Goal: Answer question/provide support

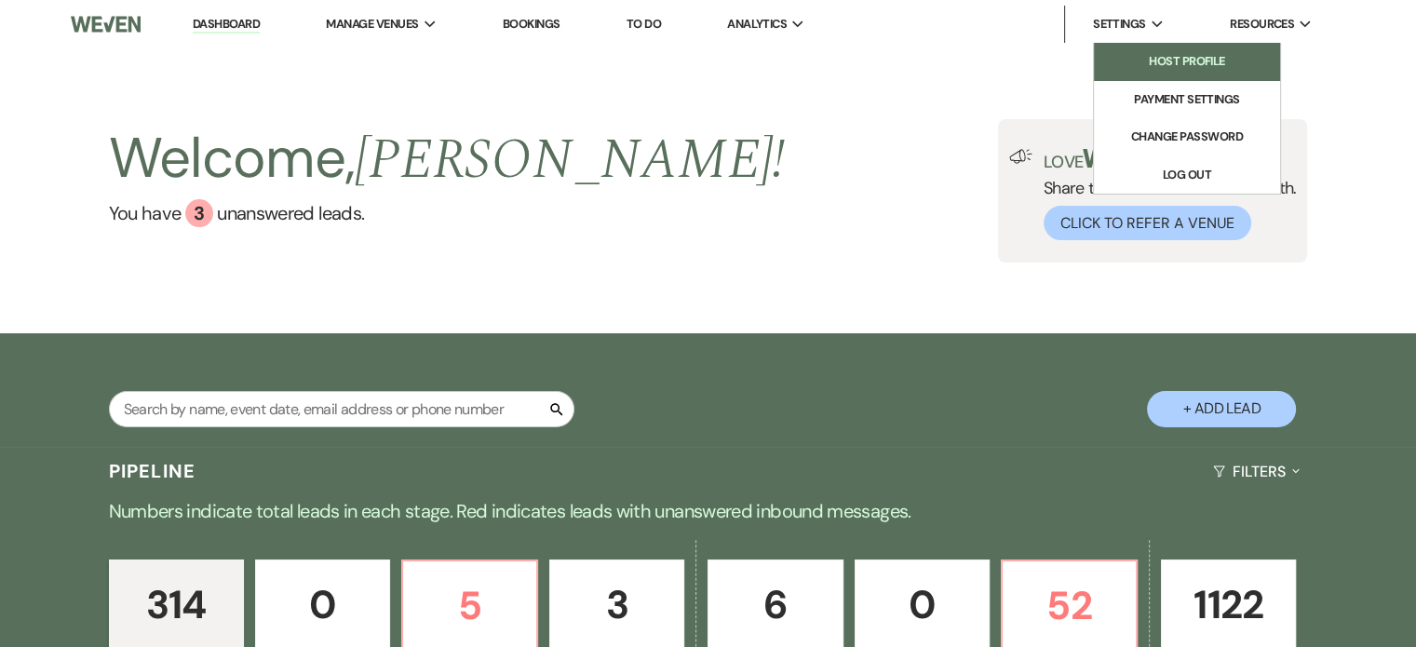
click at [1174, 56] on li "Host Profile" at bounding box center [1187, 61] width 168 height 19
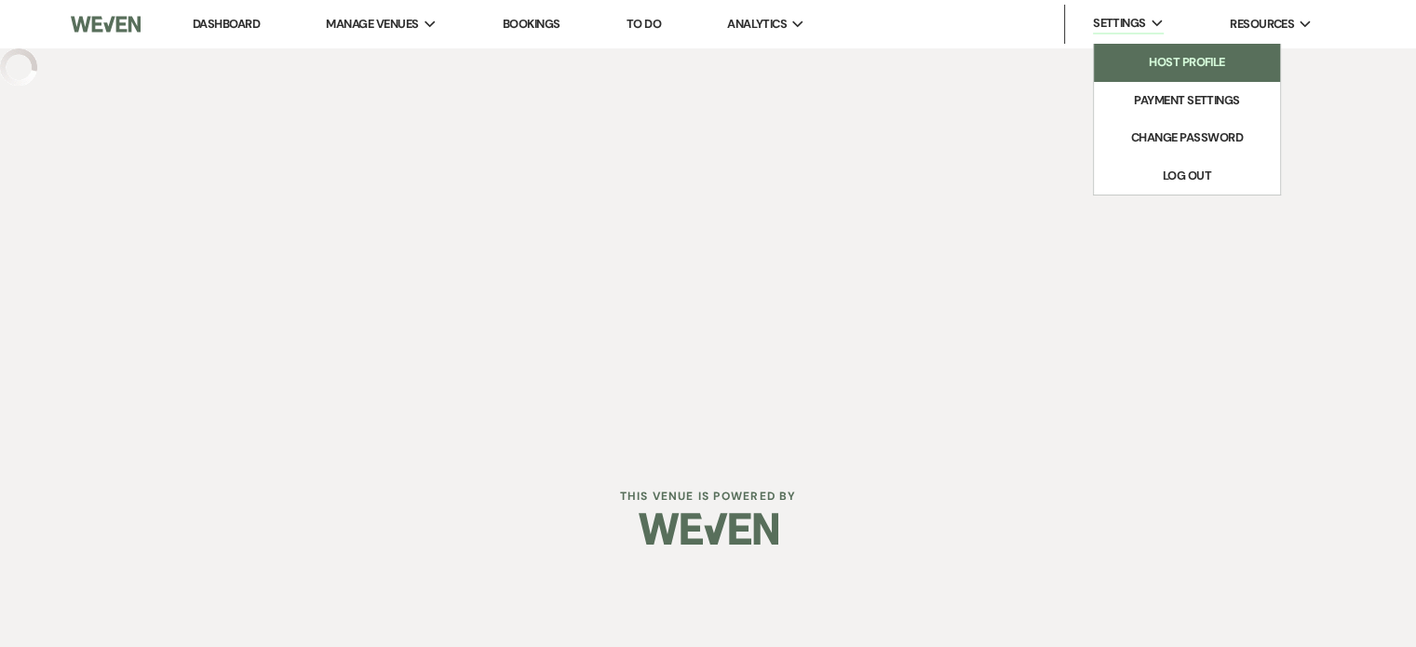
select select "business"
select select "false"
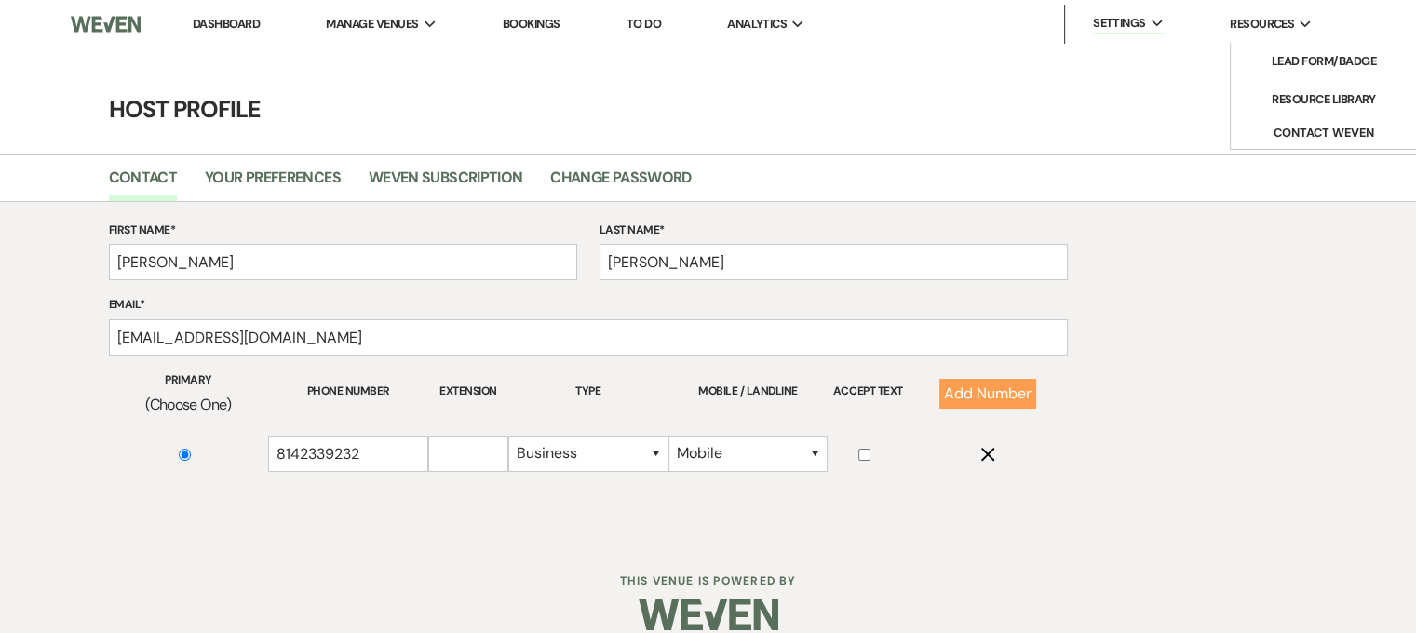
click at [1308, 23] on use at bounding box center [1305, 23] width 11 height 7
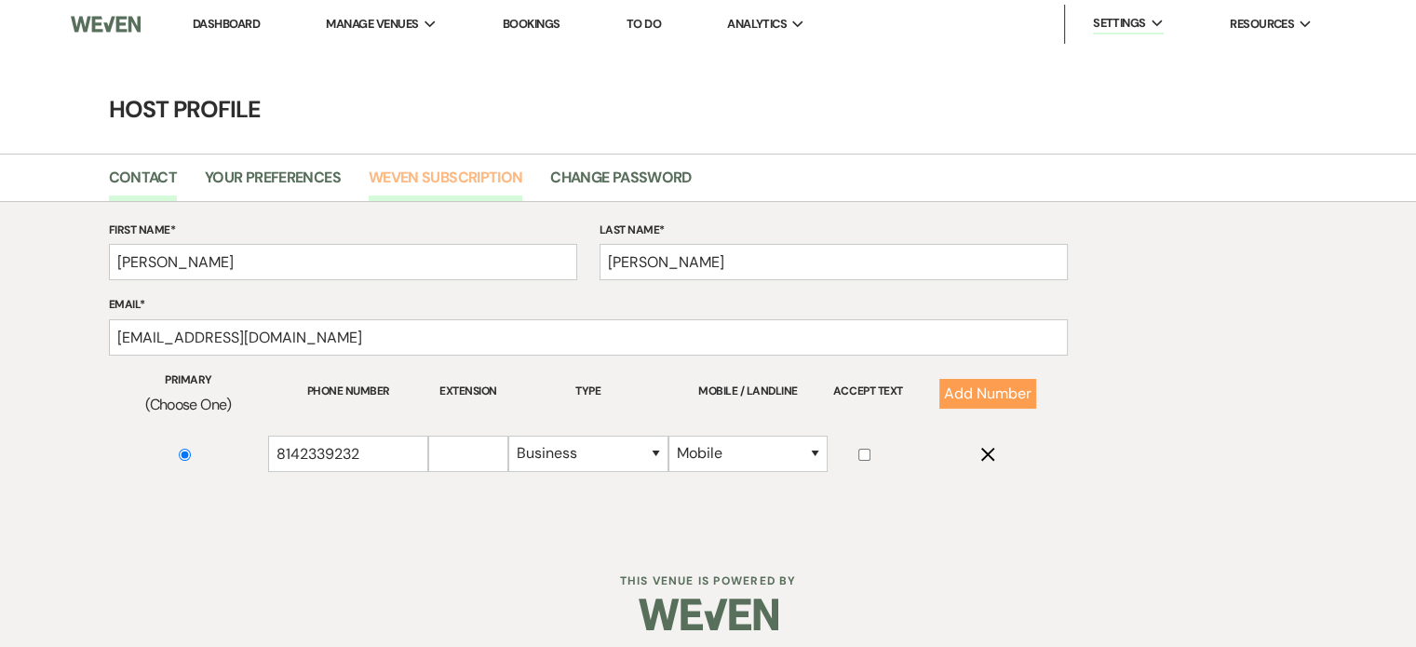
click at [439, 178] on link "Weven Subscription" at bounding box center [446, 183] width 154 height 35
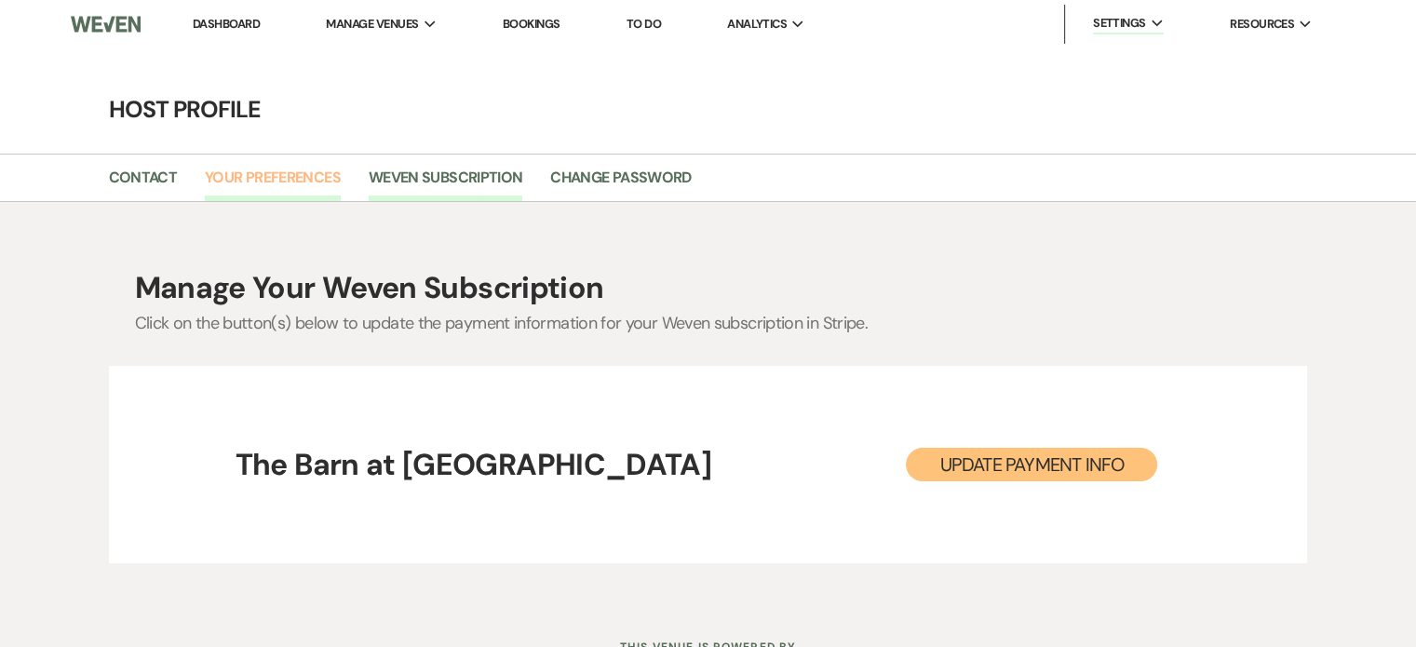
click at [298, 177] on link "Your Preferences" at bounding box center [273, 183] width 136 height 35
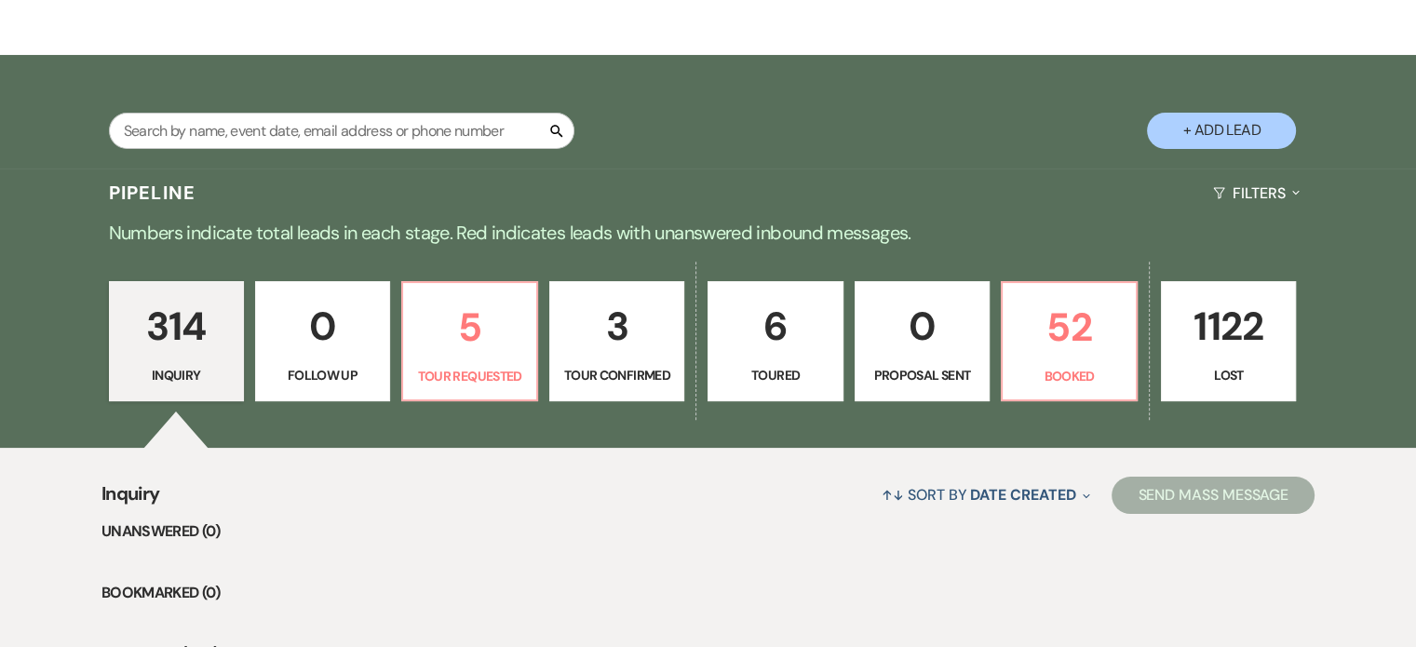
scroll to position [372, 0]
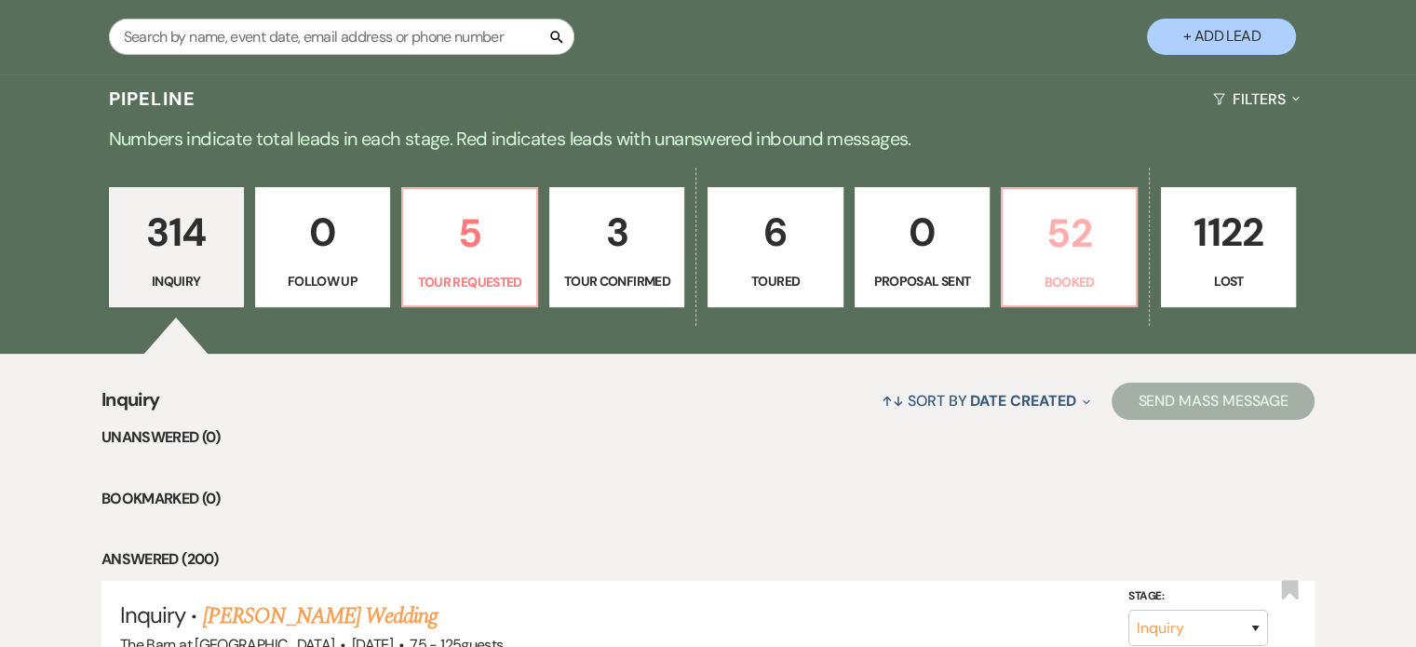
click at [1070, 233] on p "52" at bounding box center [1069, 233] width 111 height 62
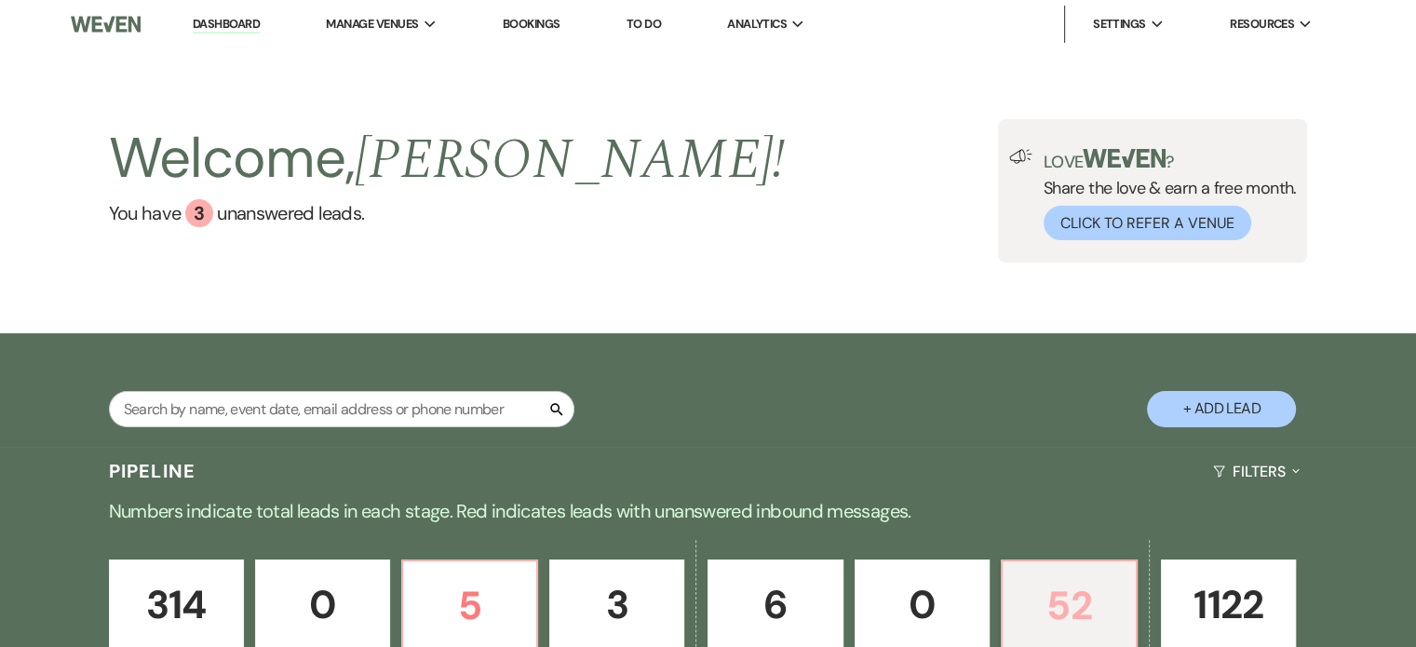
click at [1028, 576] on p "52" at bounding box center [1069, 605] width 111 height 62
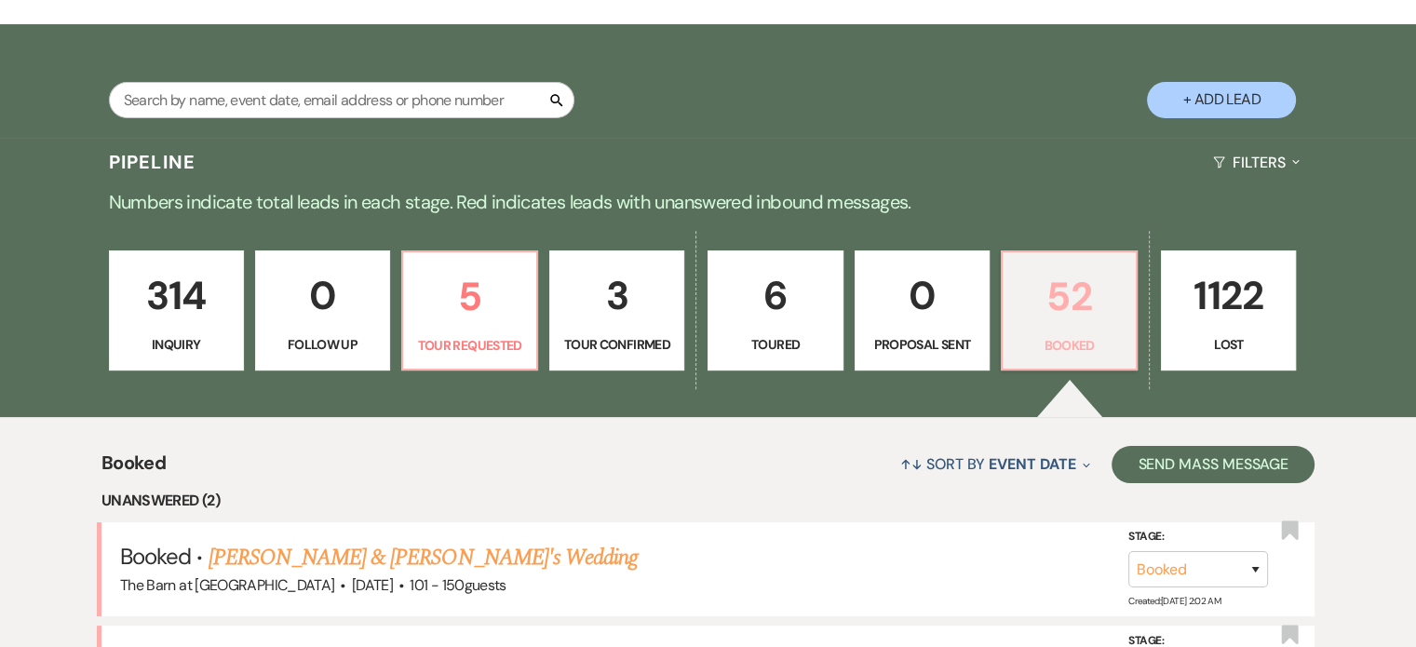
scroll to position [465, 0]
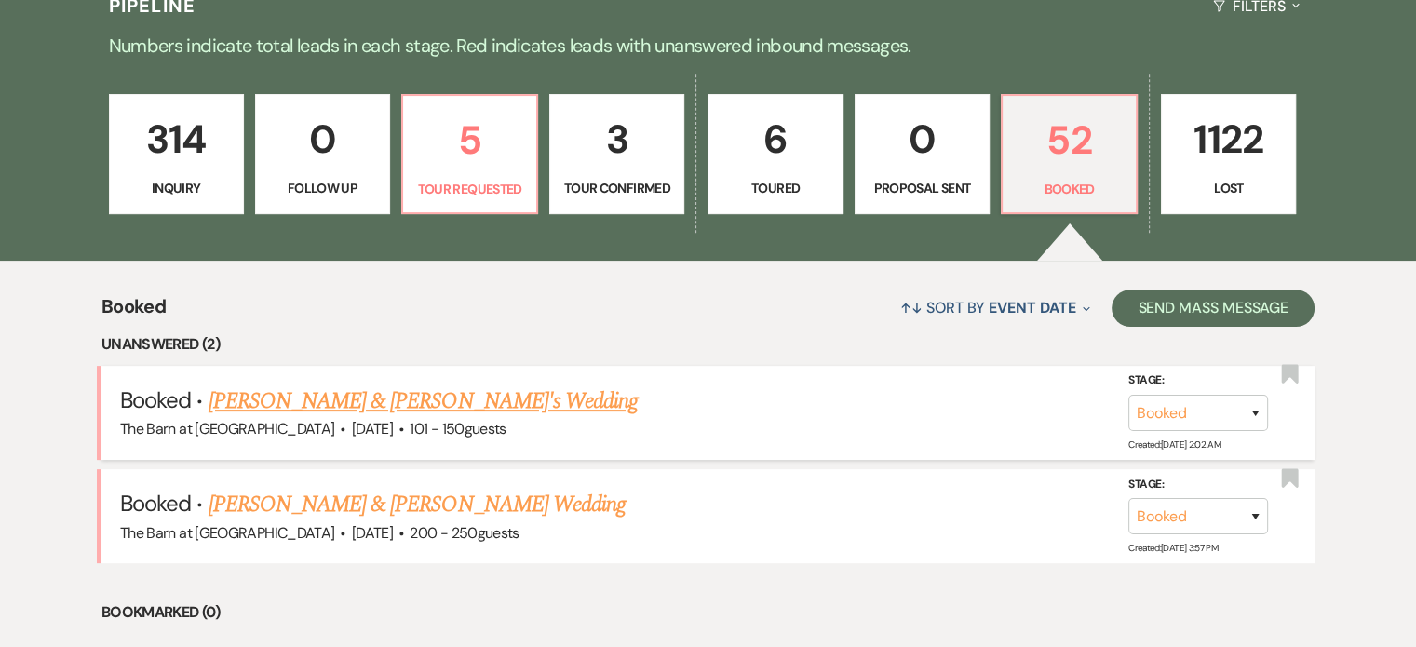
click at [328, 409] on link "[PERSON_NAME] & [PERSON_NAME]'s Wedding" at bounding box center [424, 401] width 430 height 34
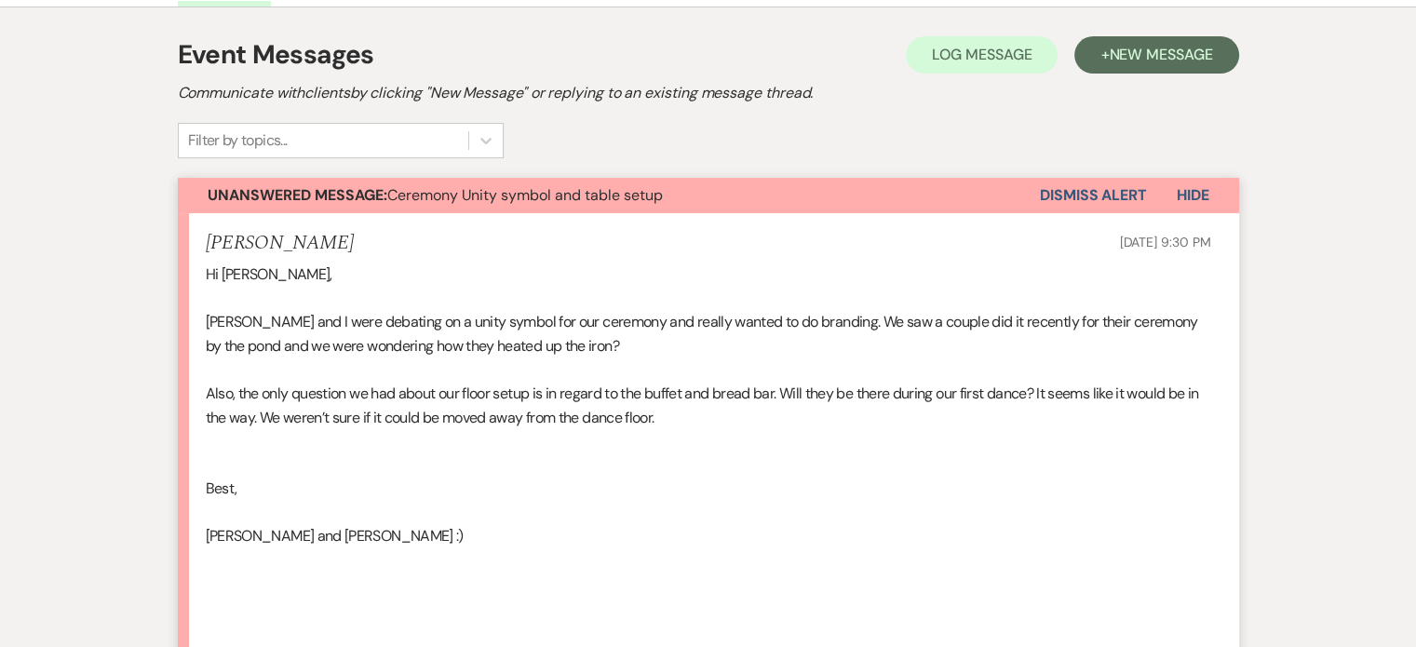
scroll to position [559, 0]
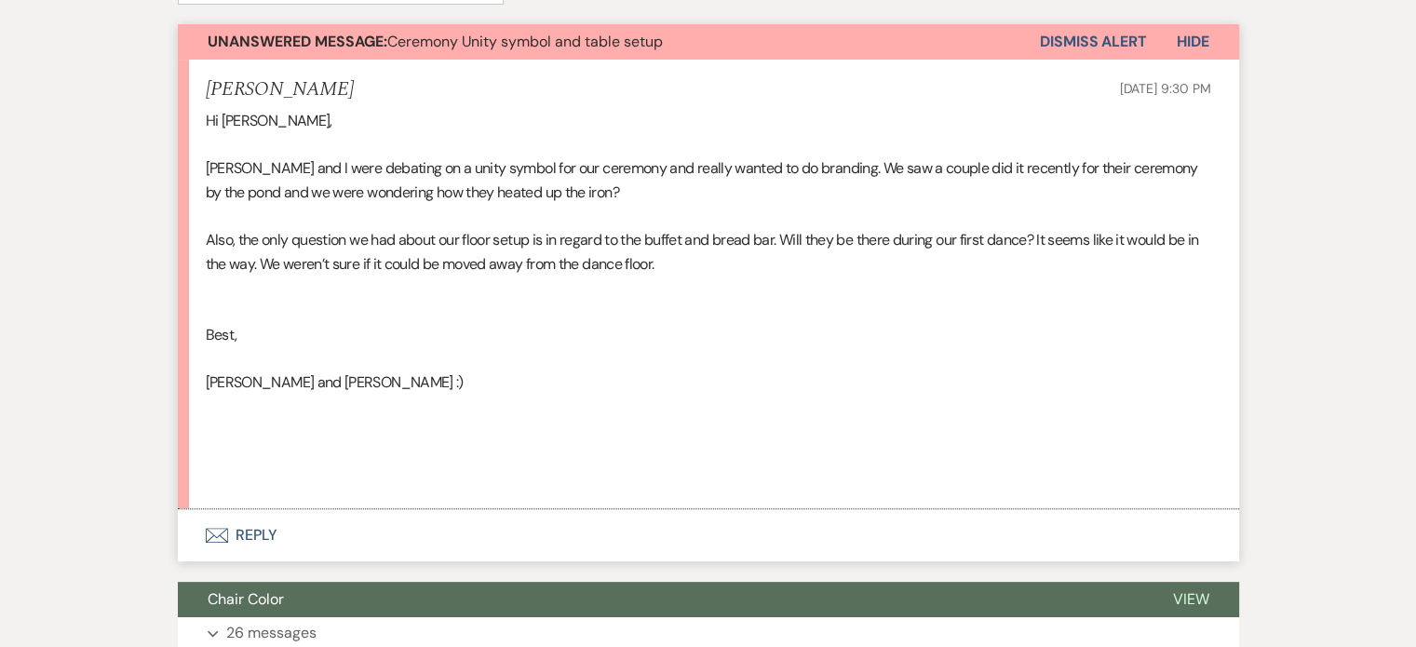
click at [253, 539] on button "Envelope Reply" at bounding box center [708, 535] width 1061 height 52
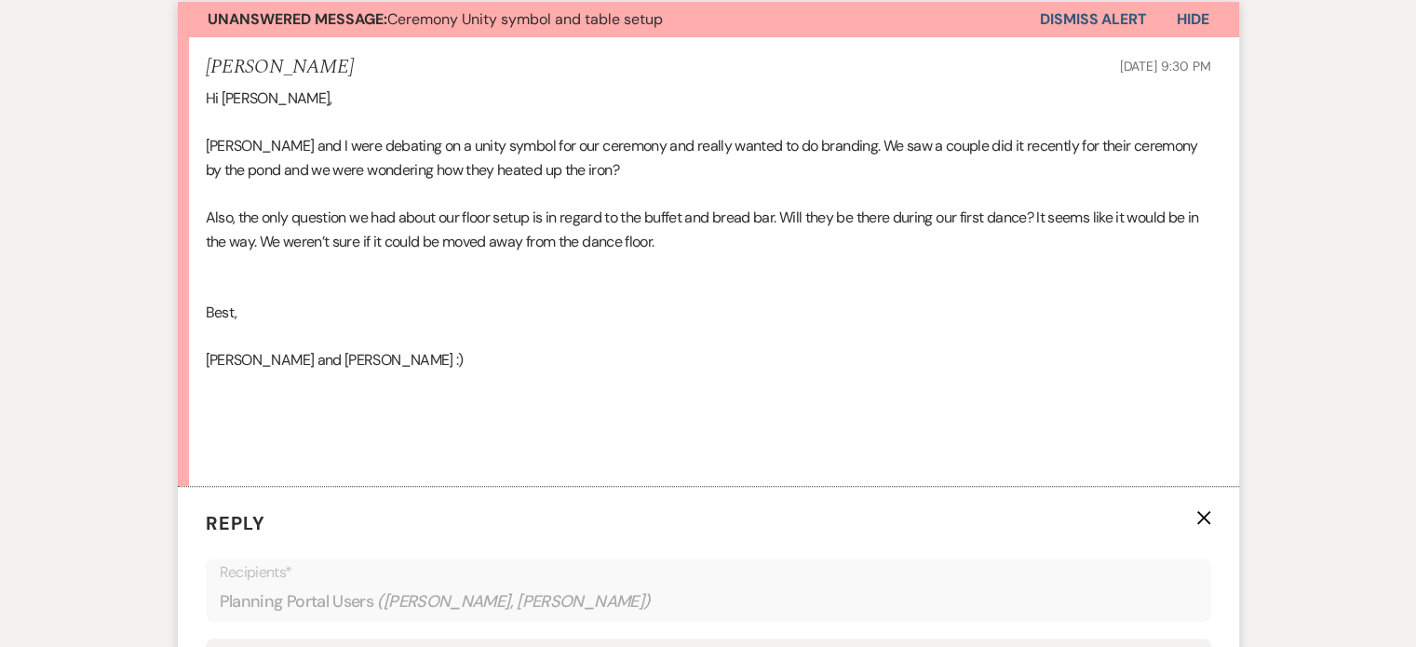
scroll to position [937, 0]
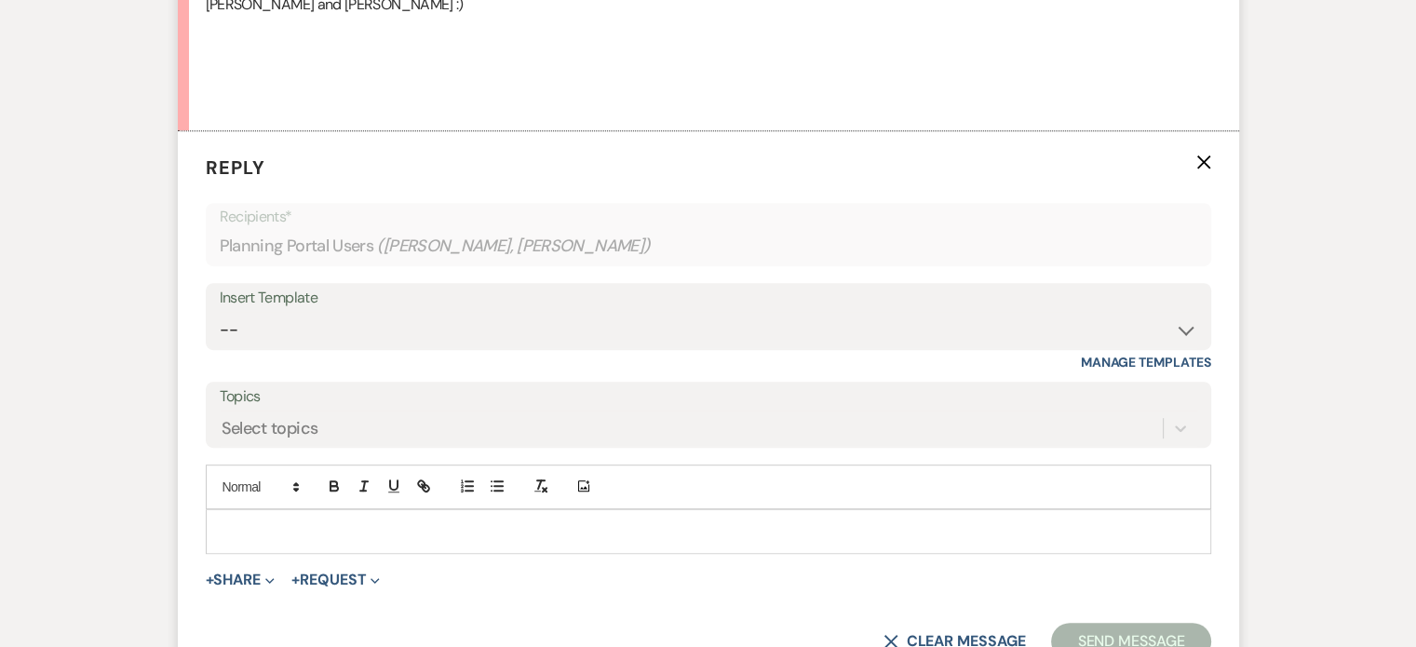
click at [270, 536] on p at bounding box center [709, 531] width 976 height 20
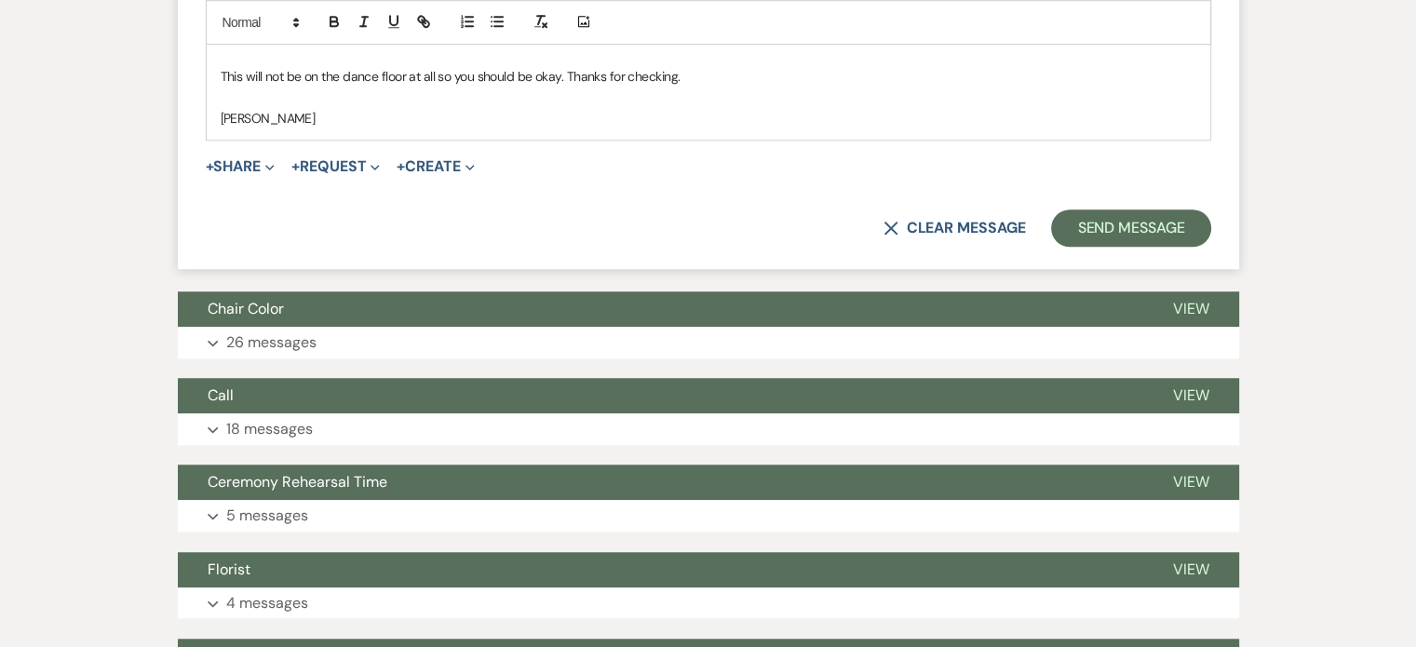
scroll to position [1531, 0]
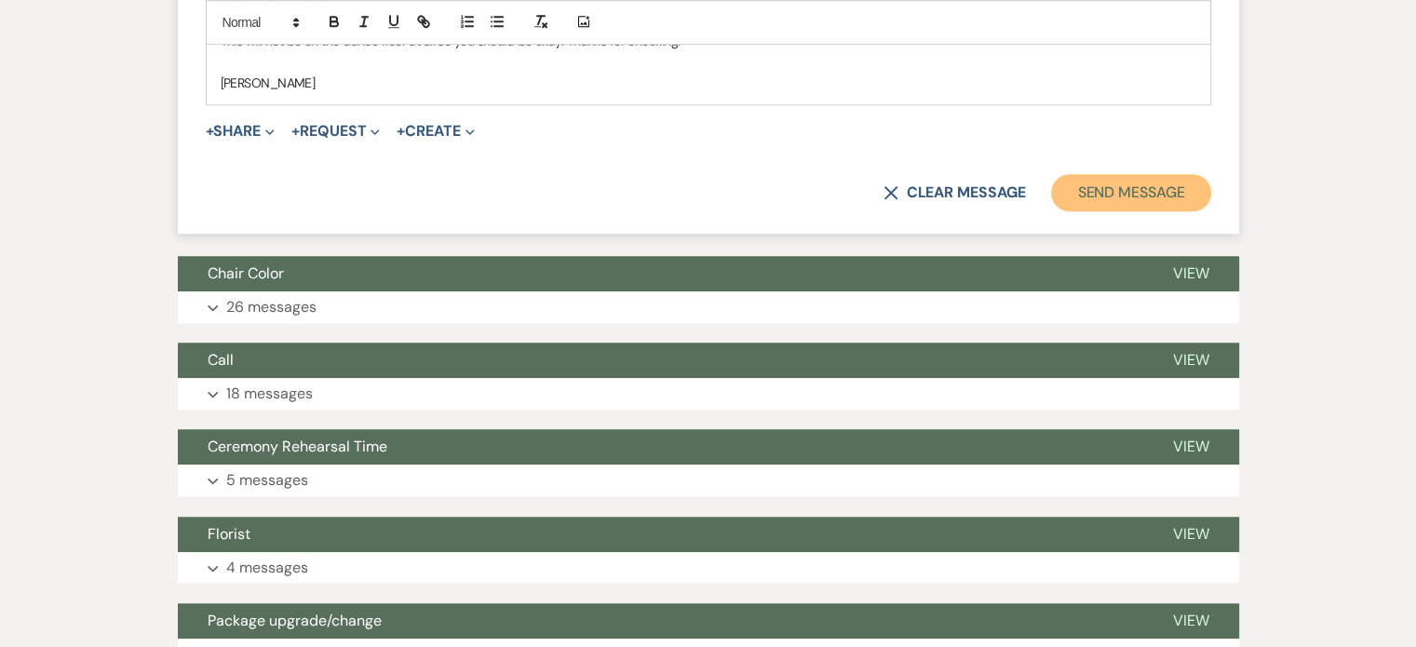
click at [1191, 186] on button "Send Message" at bounding box center [1130, 192] width 159 height 37
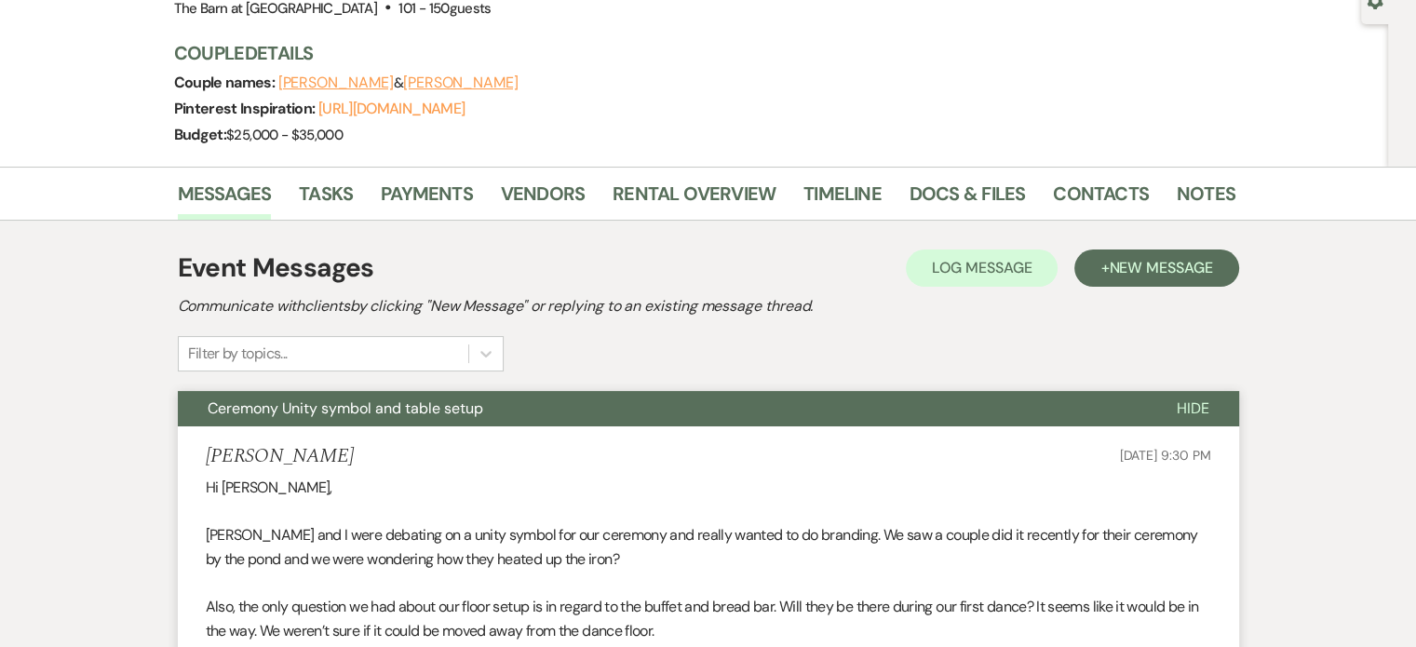
scroll to position [78, 0]
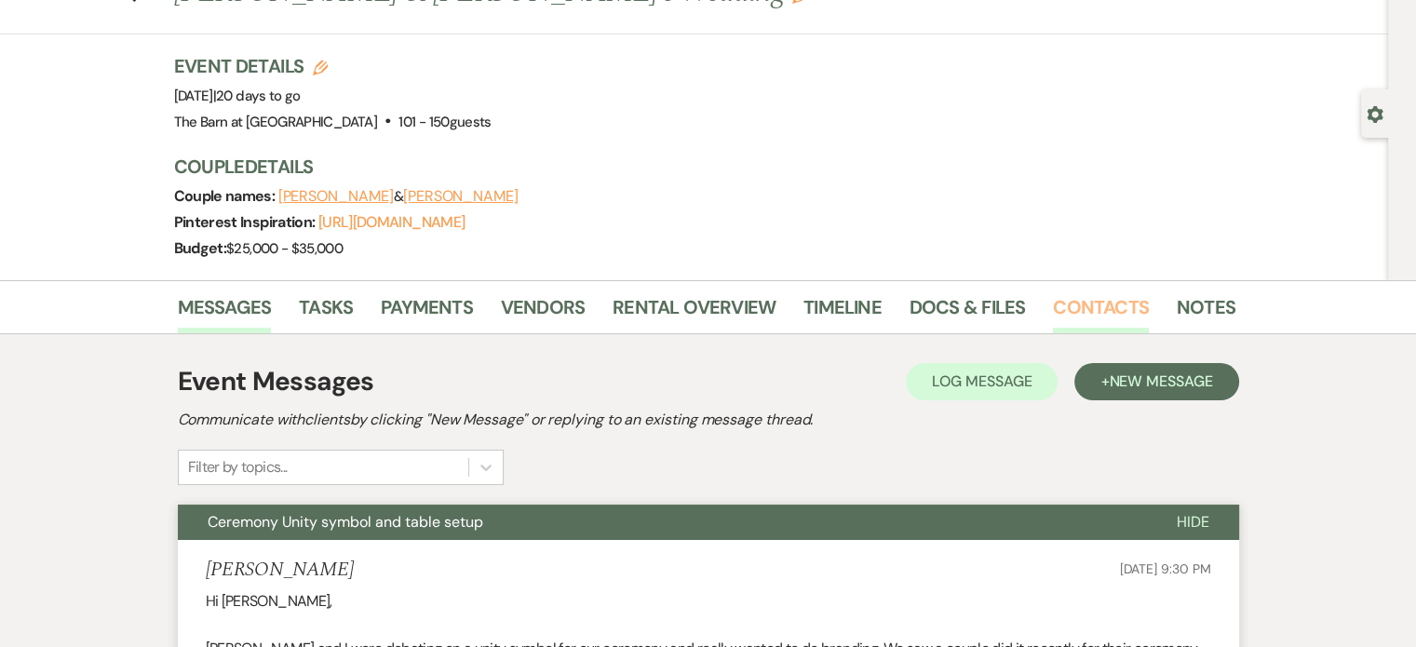
click at [1119, 300] on link "Contacts" at bounding box center [1101, 312] width 96 height 41
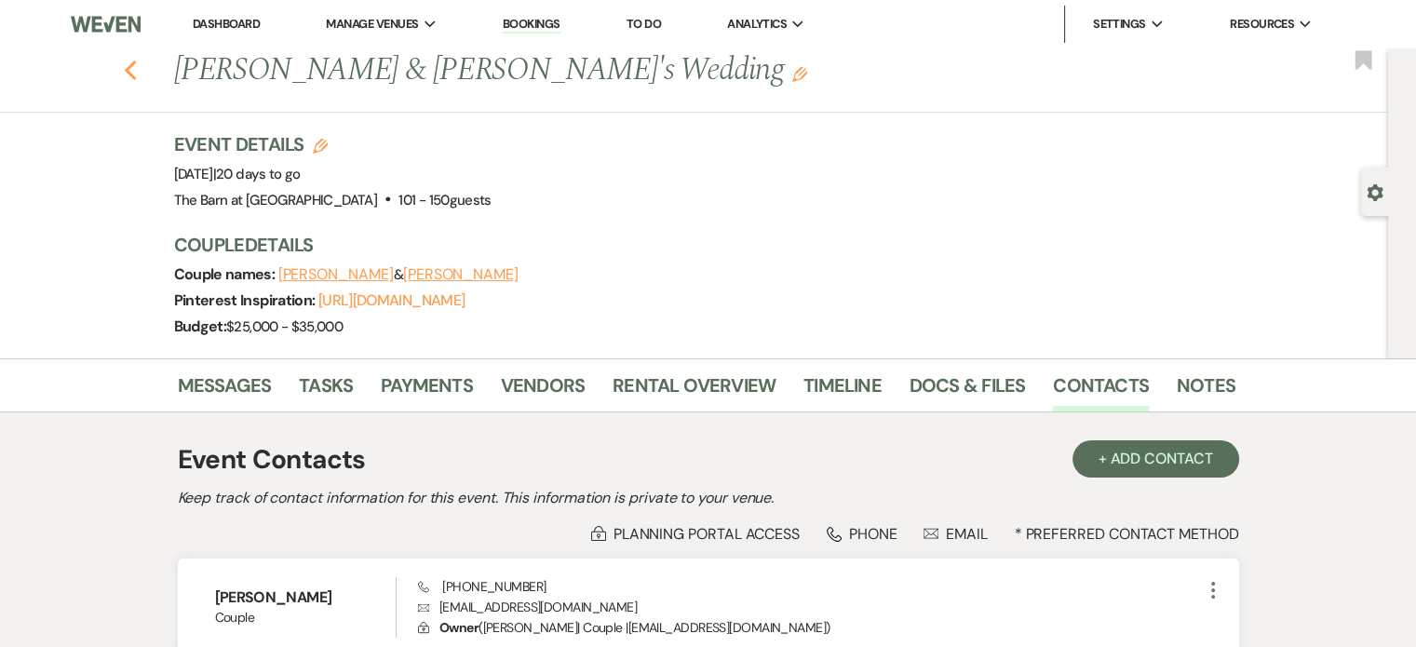
click at [134, 79] on icon "Previous" at bounding box center [131, 71] width 14 height 22
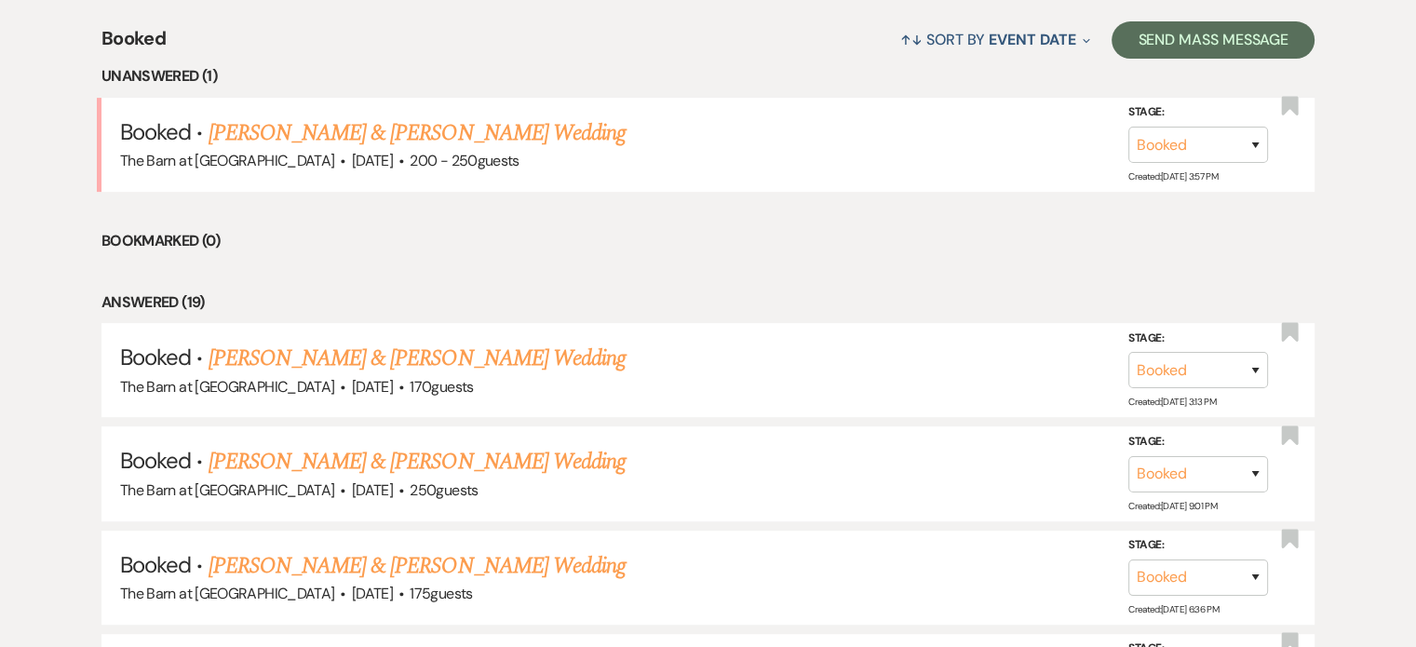
scroll to position [745, 0]
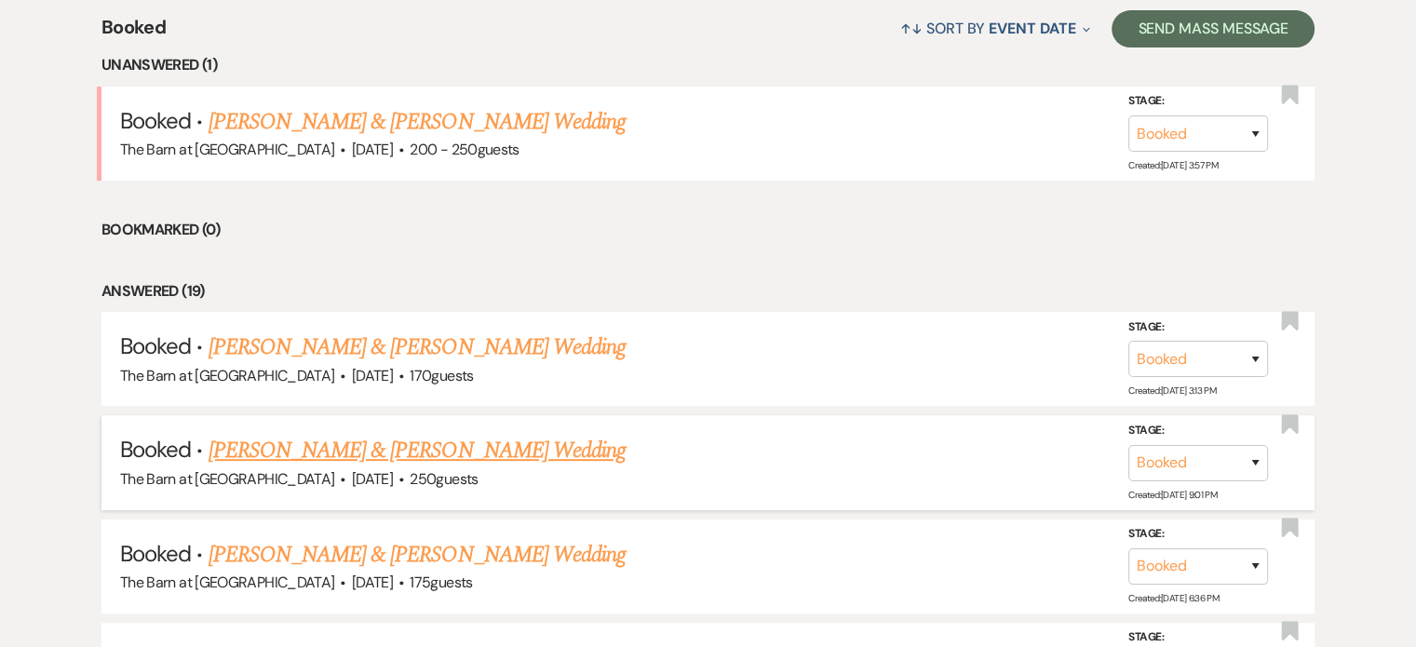
click at [408, 435] on link "[PERSON_NAME] & [PERSON_NAME] Wedding" at bounding box center [417, 451] width 417 height 34
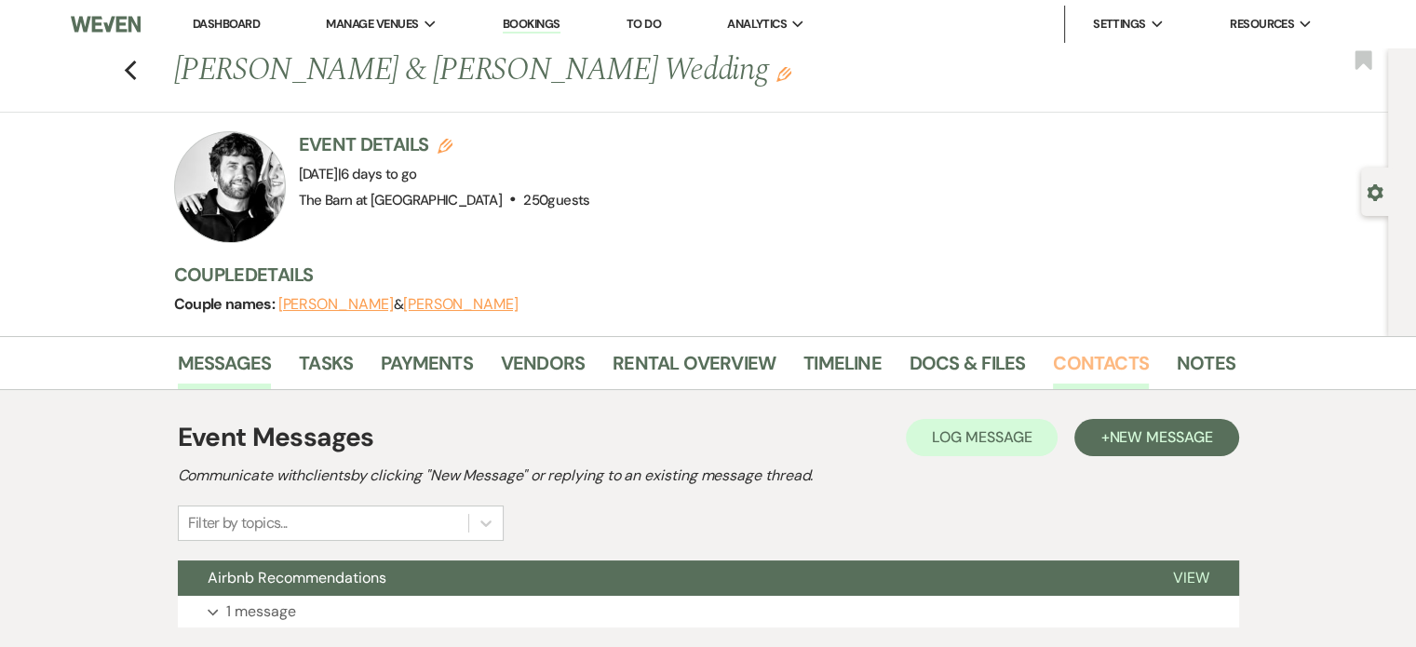
click at [1084, 349] on link "Contacts" at bounding box center [1101, 368] width 96 height 41
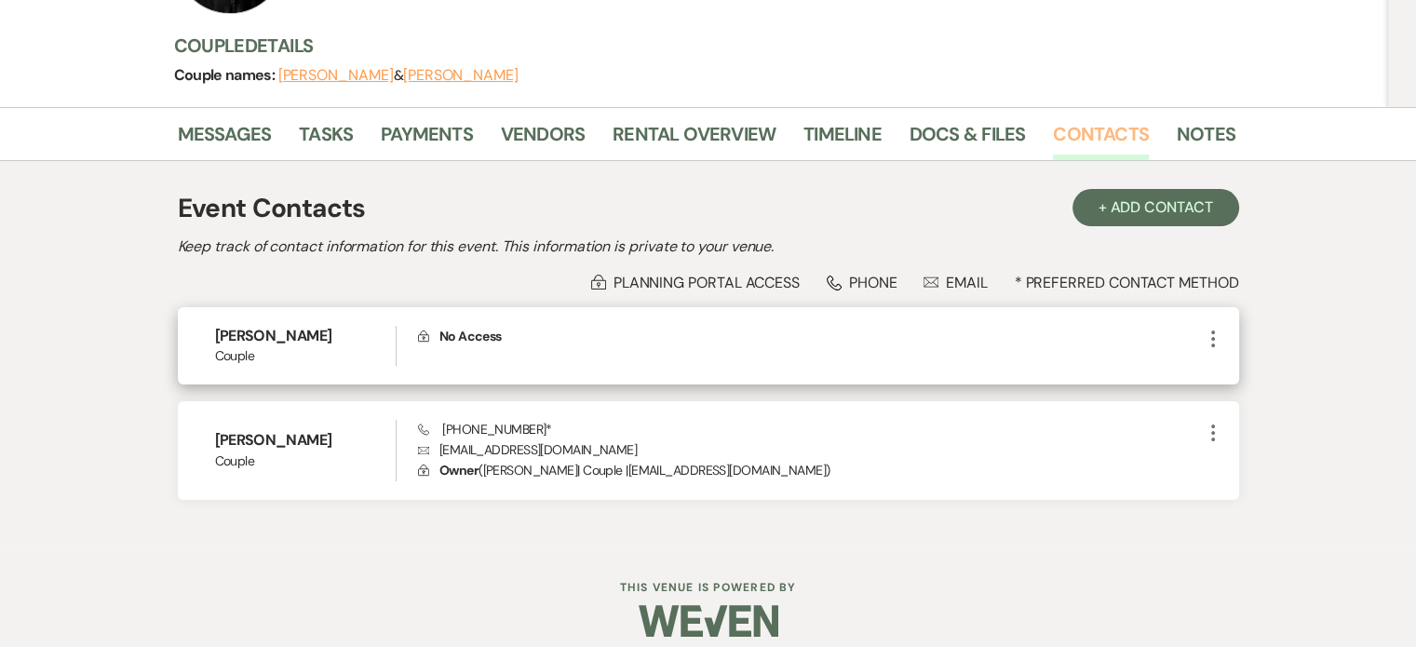
scroll to position [245, 0]
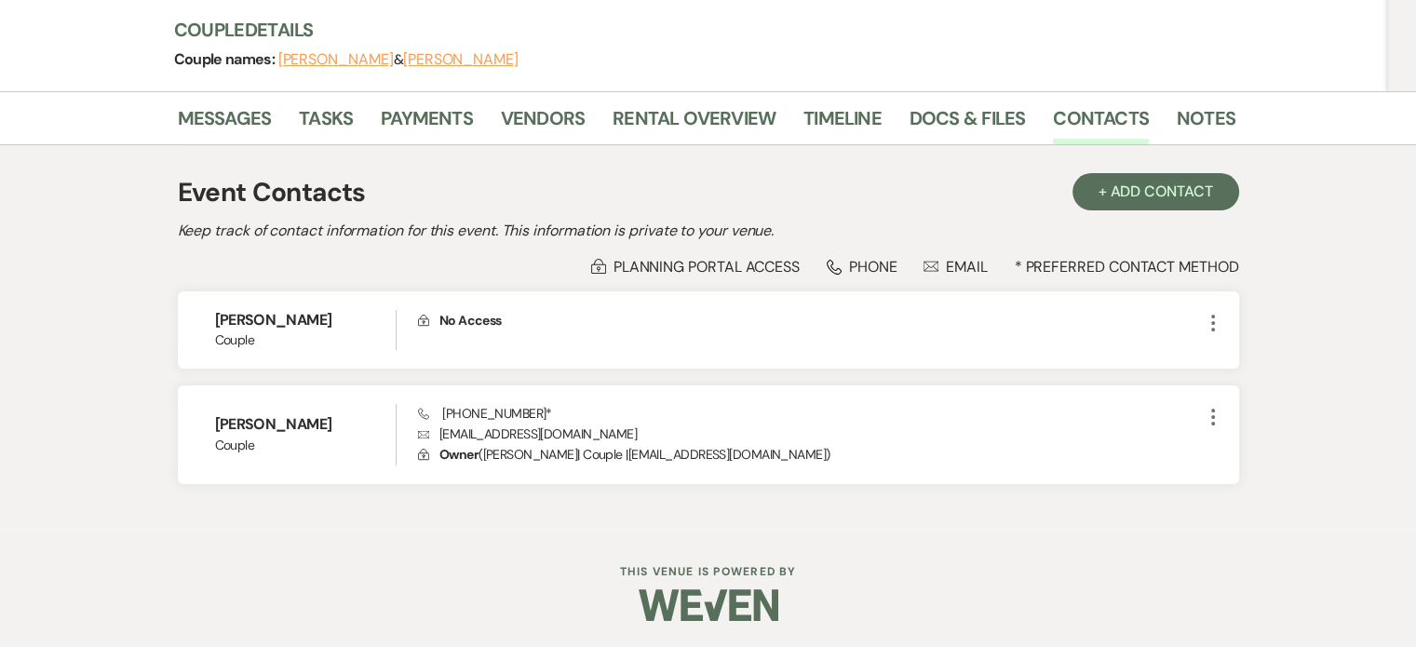
click at [1017, 47] on div "Couple names: [PERSON_NAME] & [PERSON_NAME]" at bounding box center [695, 60] width 1043 height 26
click at [876, 26] on h3 "Couple Details" at bounding box center [695, 30] width 1043 height 26
